Goal: Contribute content: Contribute content

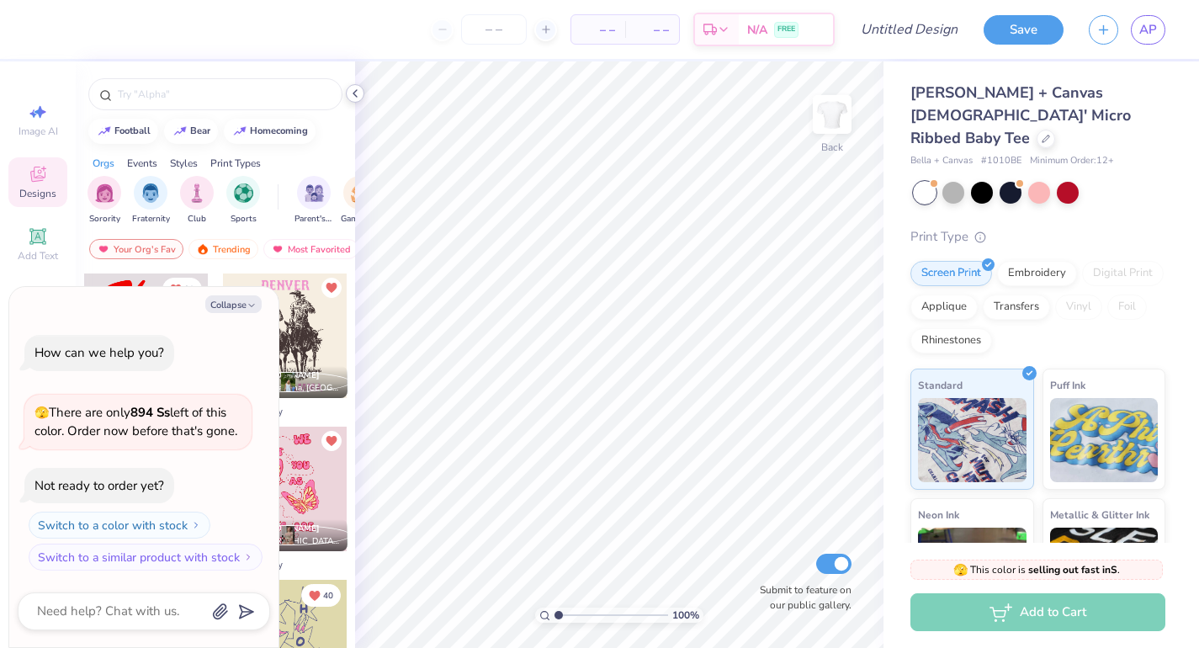
click at [357, 91] on icon at bounding box center [354, 93] width 13 height 13
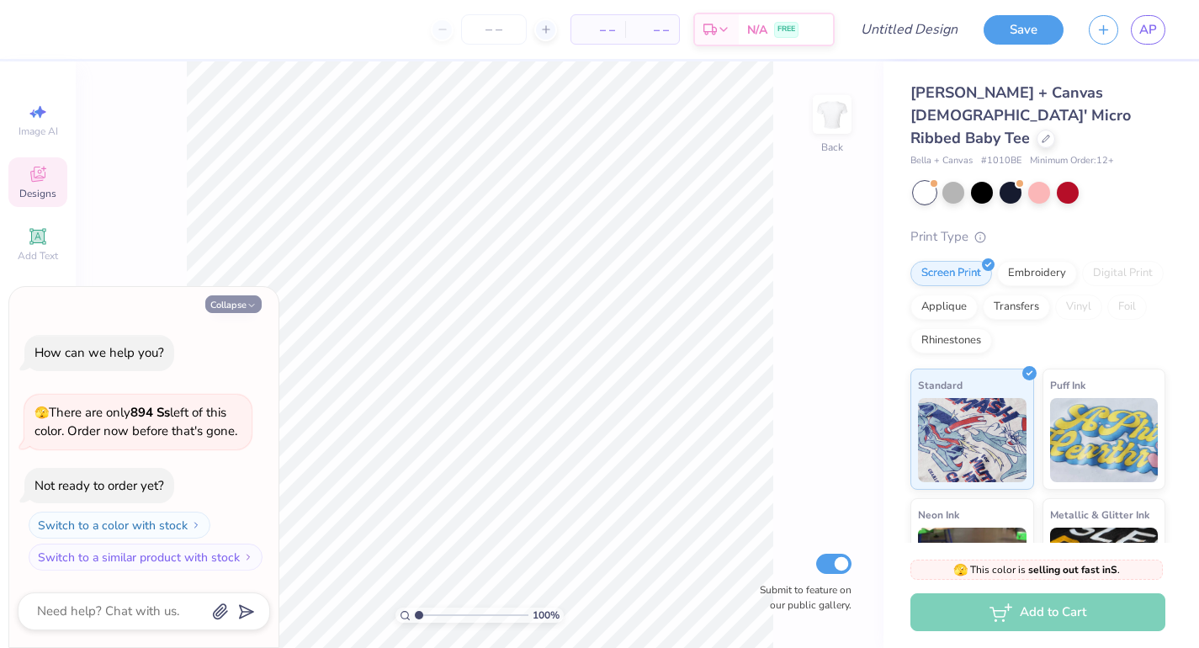
click at [229, 305] on button "Collapse" at bounding box center [233, 304] width 56 height 18
type textarea "x"
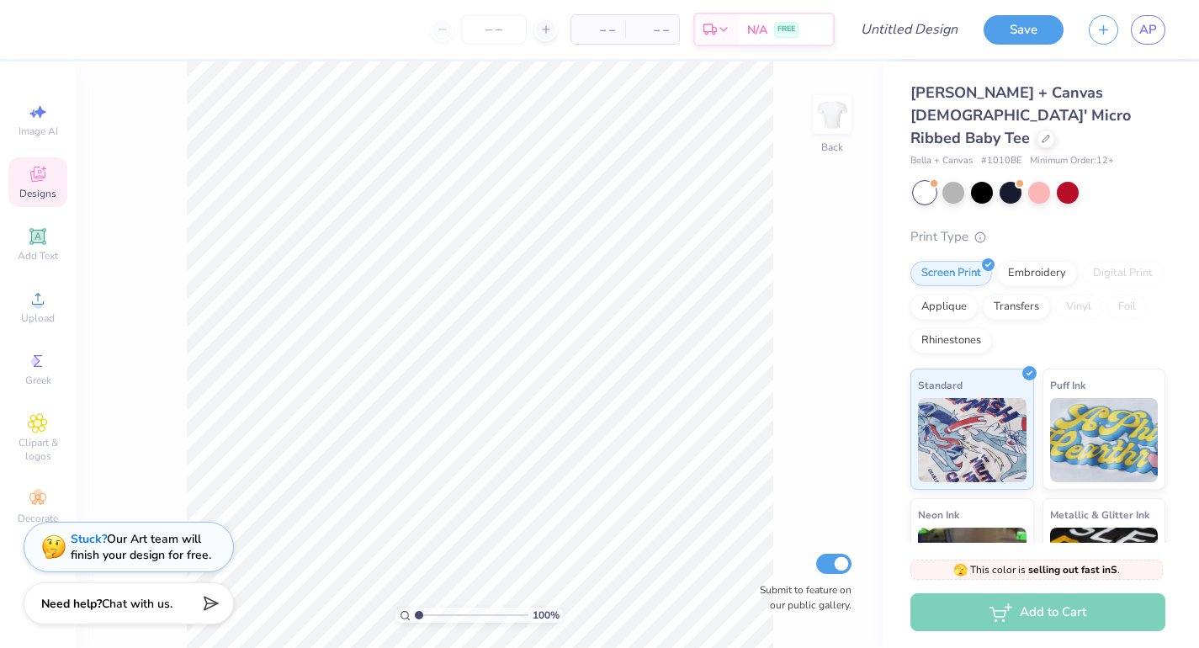
click at [32, 197] on span "Designs" at bounding box center [37, 193] width 37 height 13
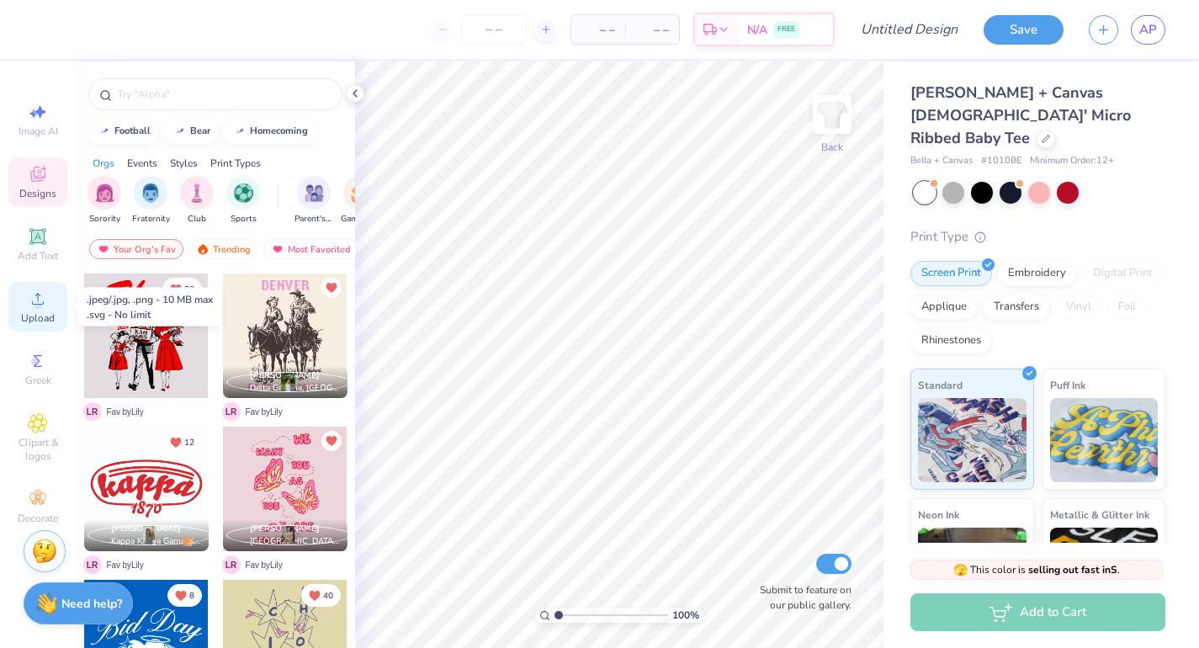
click at [44, 293] on icon at bounding box center [38, 299] width 20 height 20
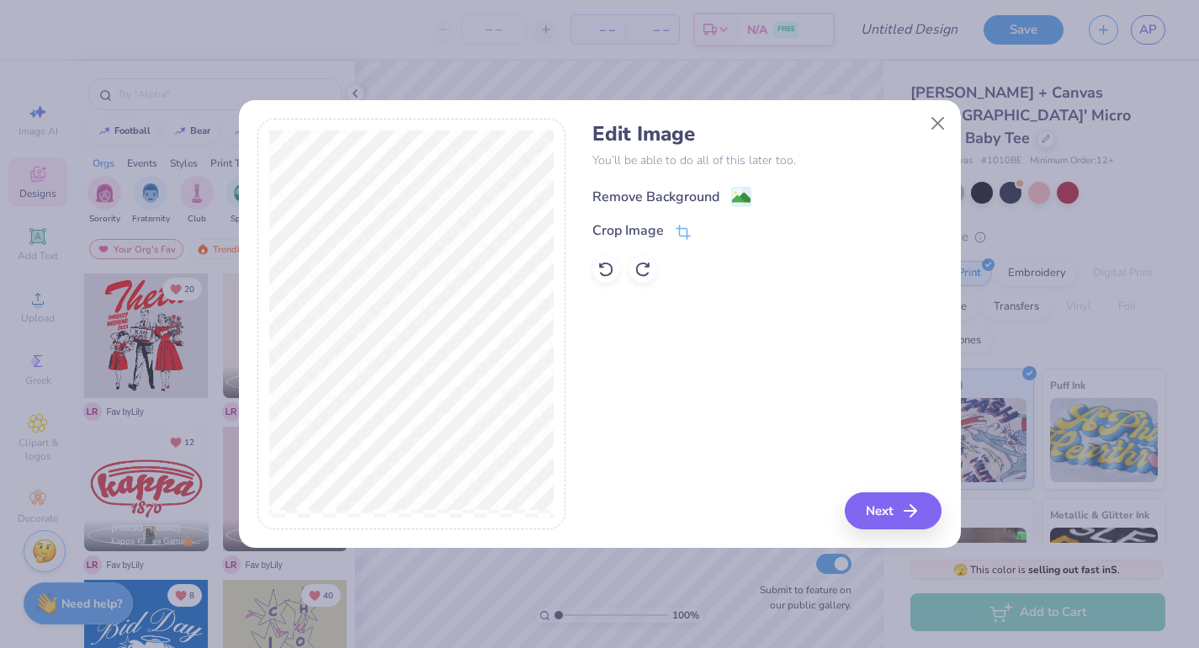
click at [633, 191] on div "Remove Background" at bounding box center [655, 197] width 127 height 20
click at [894, 512] on button "Next" at bounding box center [895, 510] width 97 height 37
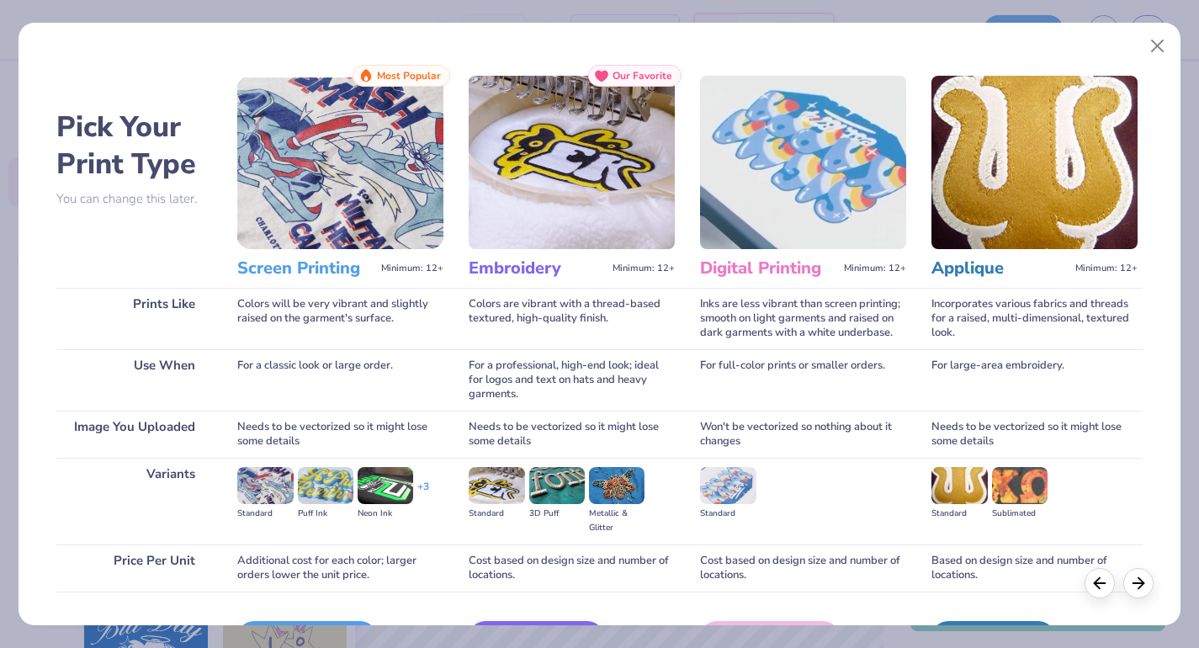
scroll to position [107, 0]
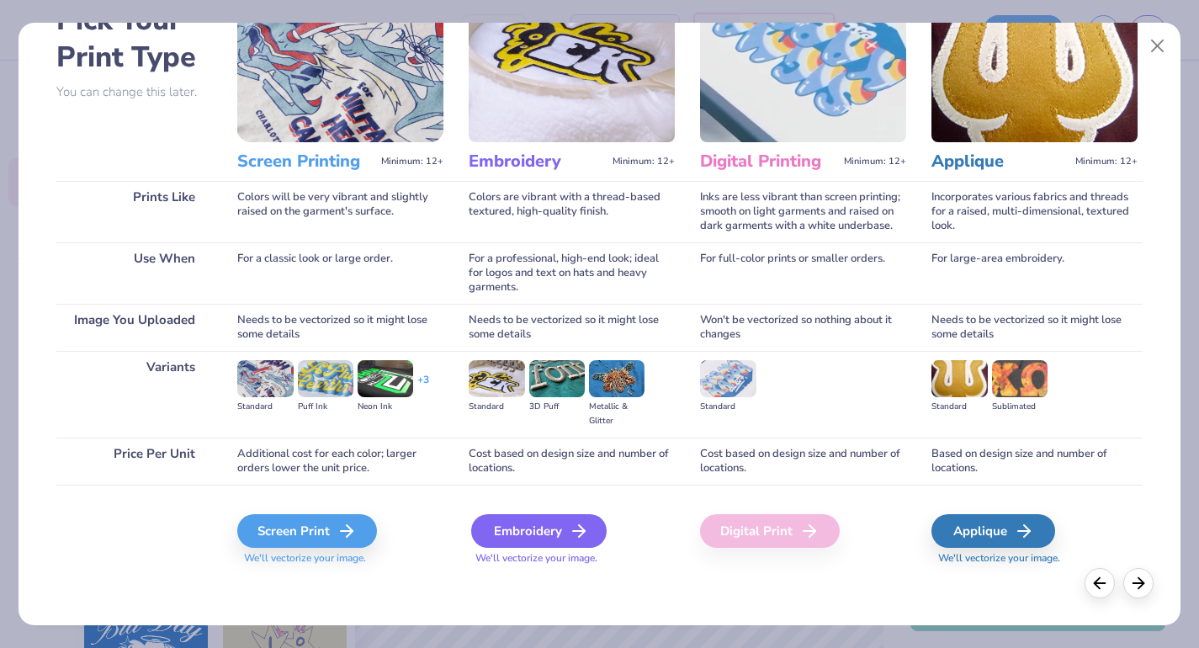
click at [549, 535] on div "Embroidery" at bounding box center [538, 531] width 135 height 34
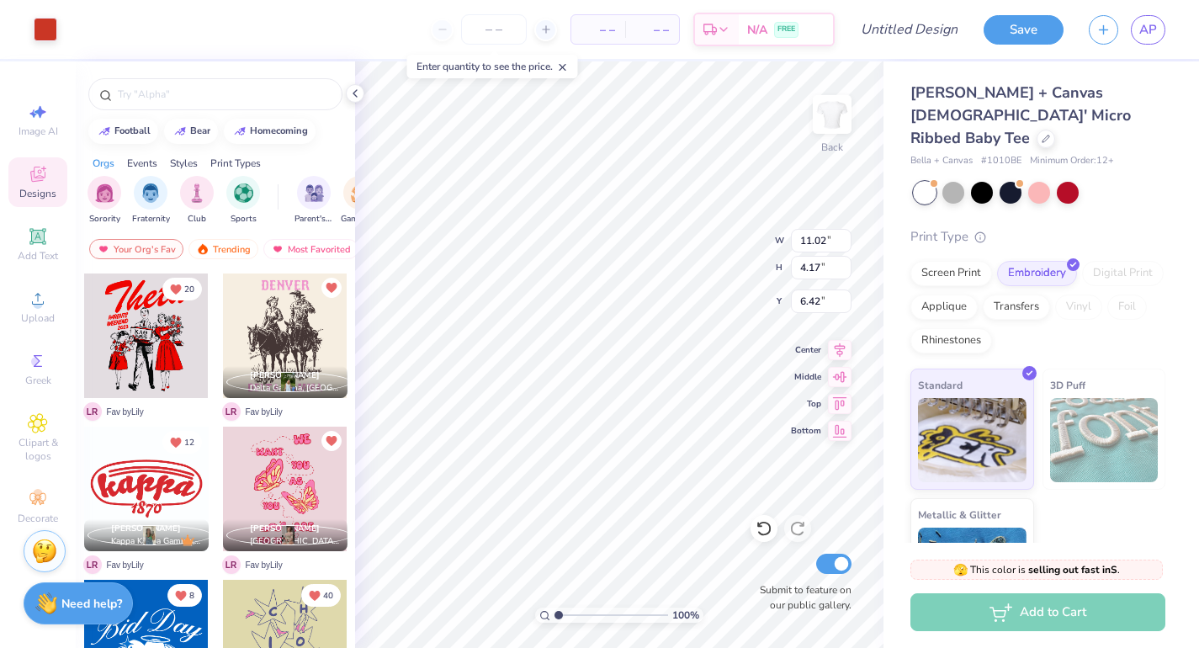
type input "2.54"
click at [357, 97] on icon at bounding box center [354, 93] width 13 height 13
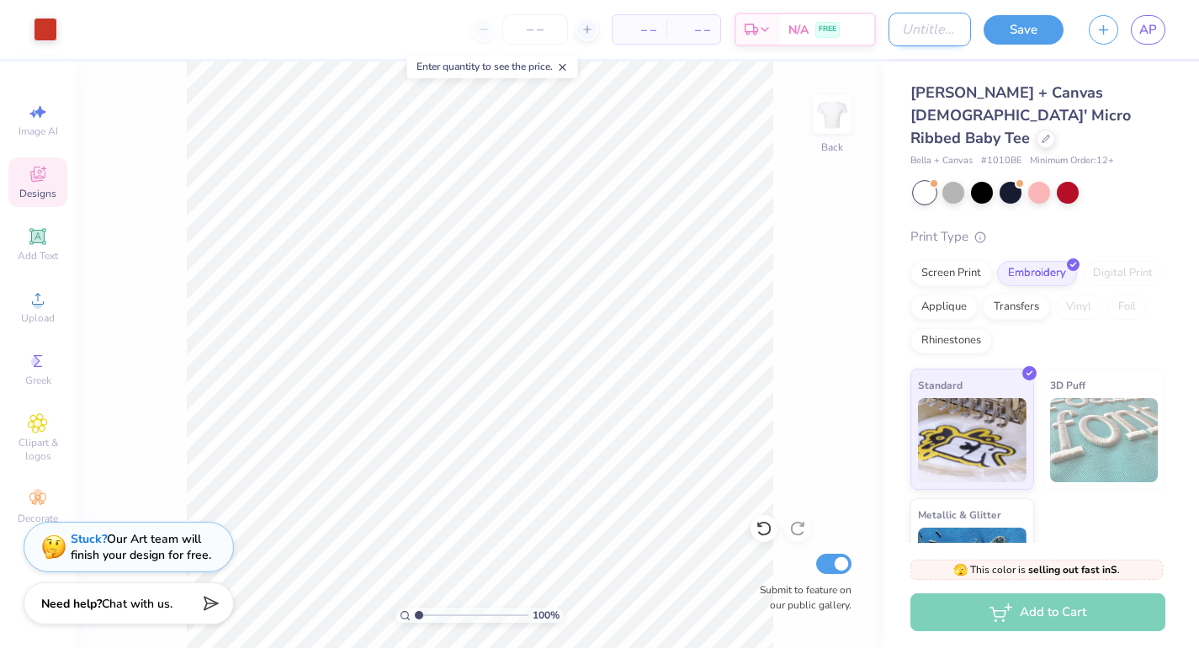
click at [888, 27] on input "Design Title" at bounding box center [929, 30] width 82 height 34
type input "M"
type input "embroidered tee"
click at [1046, 21] on button "Save" at bounding box center [1023, 27] width 80 height 29
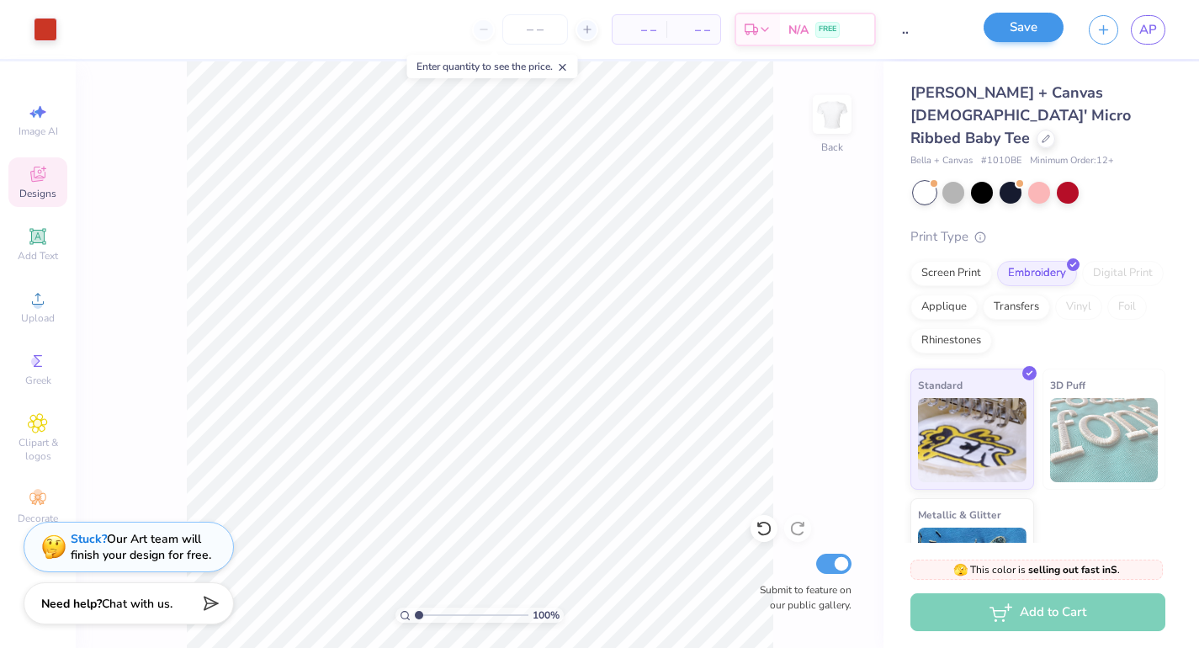
scroll to position [0, 0]
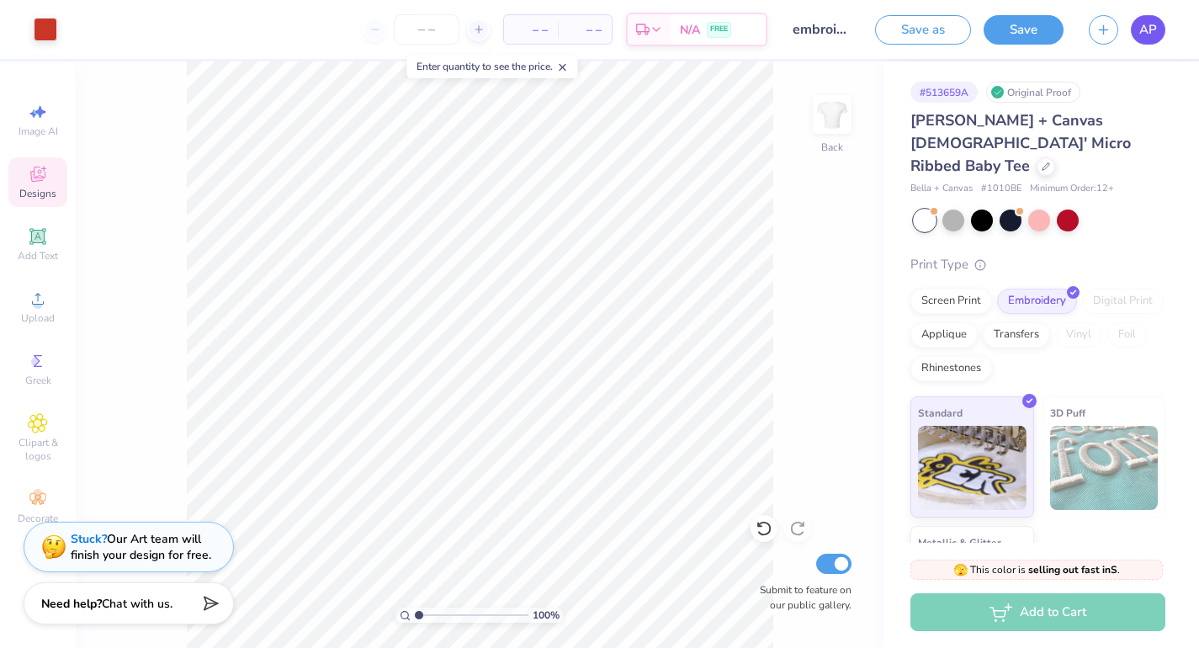
click at [1146, 32] on span "AP" at bounding box center [1148, 29] width 18 height 19
